Goal: Navigation & Orientation: Find specific page/section

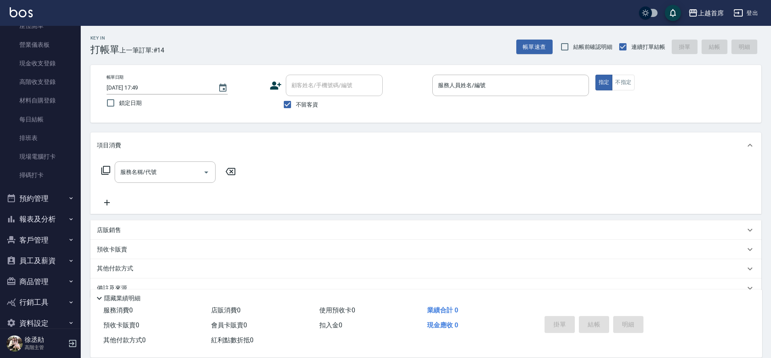
scroll to position [107, 0]
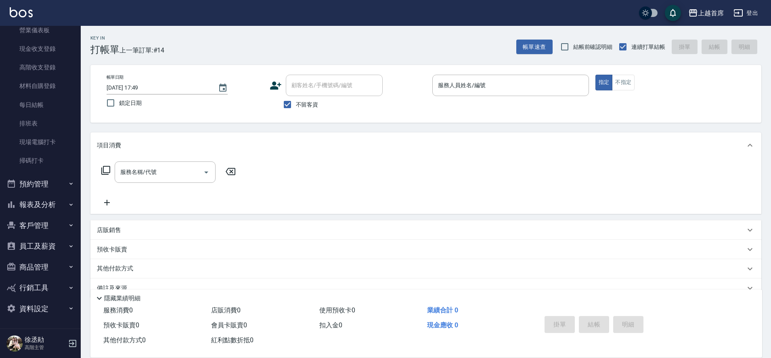
drag, startPoint x: 113, startPoint y: 282, endPoint x: 120, endPoint y: 320, distance: 39.4
click at [120, 320] on div "Key In 打帳單 上一筆訂單:#14 帳單速查 結帳前確認明細 連續打單結帳 掛單 結帳 明細 帳單日期 [DATE] 17:49 鎖定日期 顧客姓名/手…" at bounding box center [426, 200] width 690 height 349
click at [67, 207] on button "報表及分析" at bounding box center [40, 204] width 74 height 21
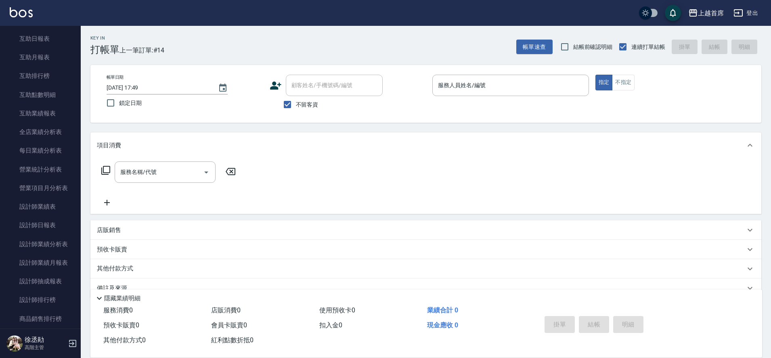
scroll to position [342, 0]
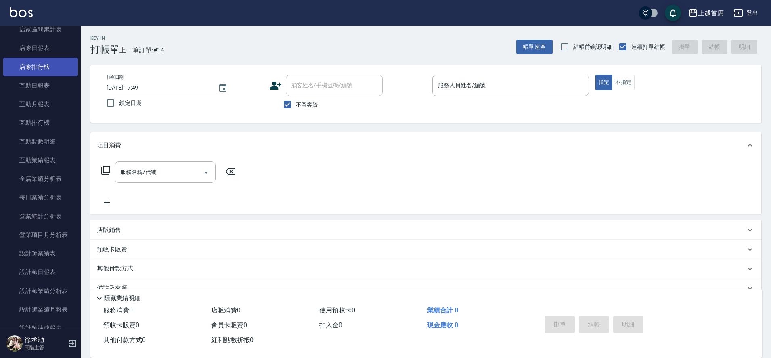
click at [38, 73] on link "店家排行榜" at bounding box center [40, 67] width 74 height 19
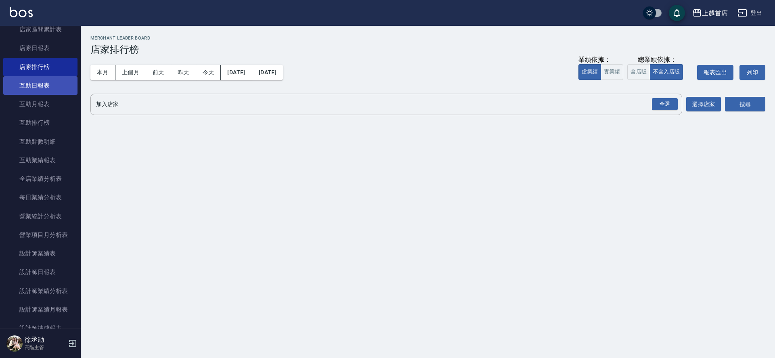
click at [52, 85] on link "互助日報表" at bounding box center [40, 85] width 74 height 19
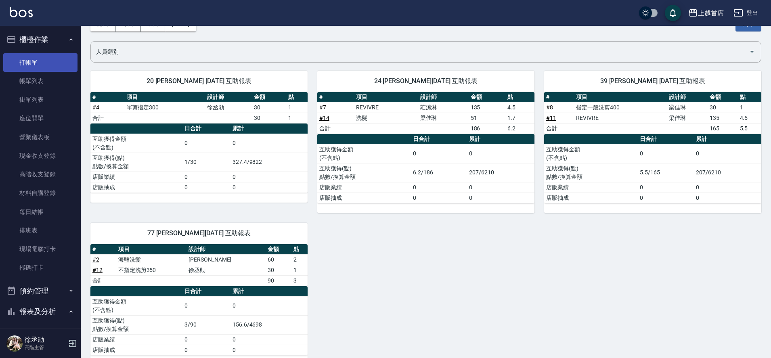
click at [42, 63] on link "打帳單" at bounding box center [40, 62] width 74 height 19
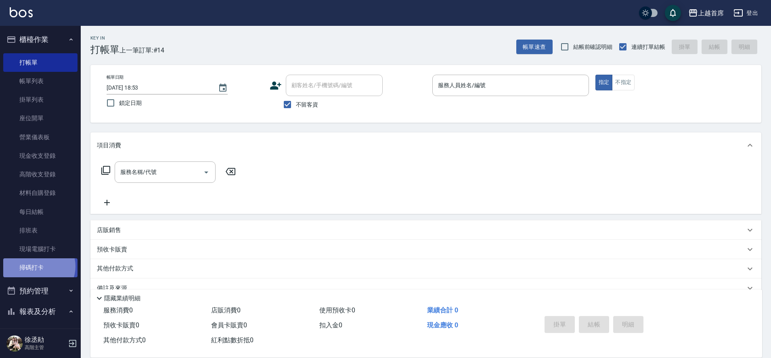
click at [38, 266] on link "掃碼打卡" at bounding box center [40, 267] width 74 height 19
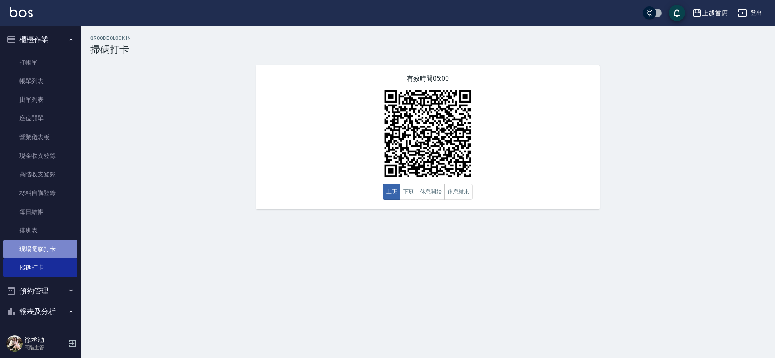
click at [45, 247] on link "現場電腦打卡" at bounding box center [40, 249] width 74 height 19
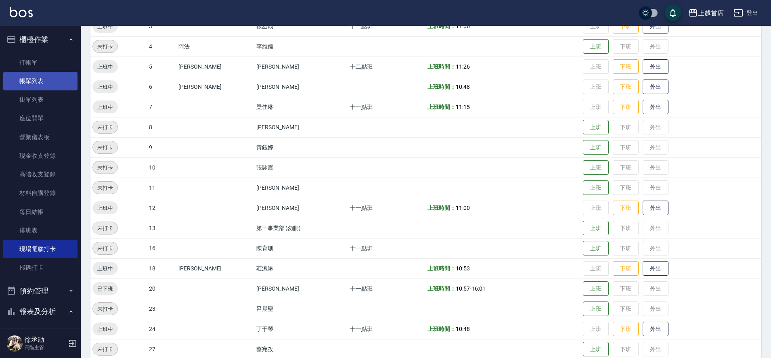
scroll to position [151, 0]
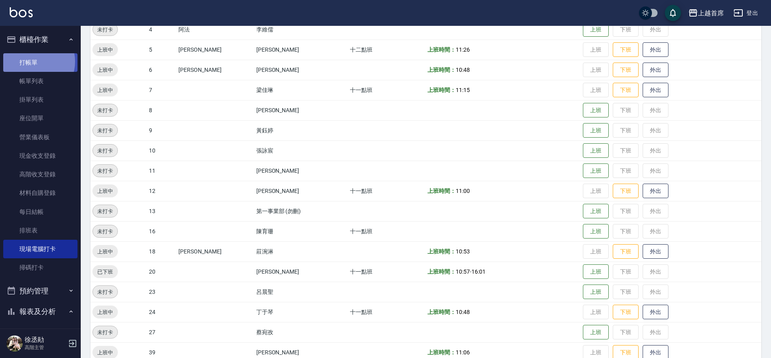
click at [34, 61] on link "打帳單" at bounding box center [40, 62] width 74 height 19
